Goal: Find specific page/section: Find specific page/section

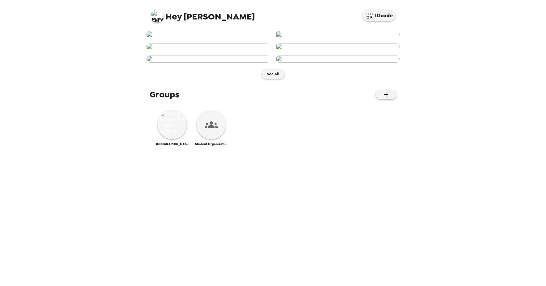
scroll to position [338, 0]
click at [165, 139] on img at bounding box center [171, 124] width 29 height 29
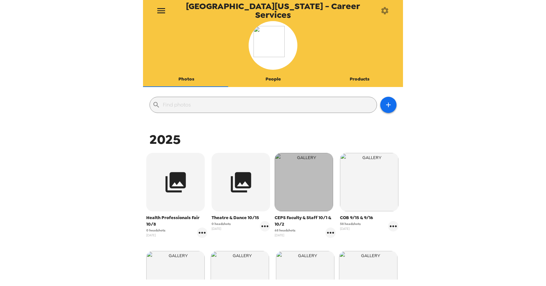
click at [295, 190] on img "button" at bounding box center [303, 182] width 58 height 58
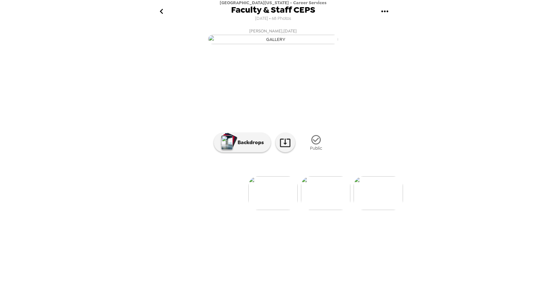
click at [332, 210] on img at bounding box center [325, 193] width 49 height 34
click at [374, 210] on img at bounding box center [377, 193] width 49 height 34
